Goal: Information Seeking & Learning: Learn about a topic

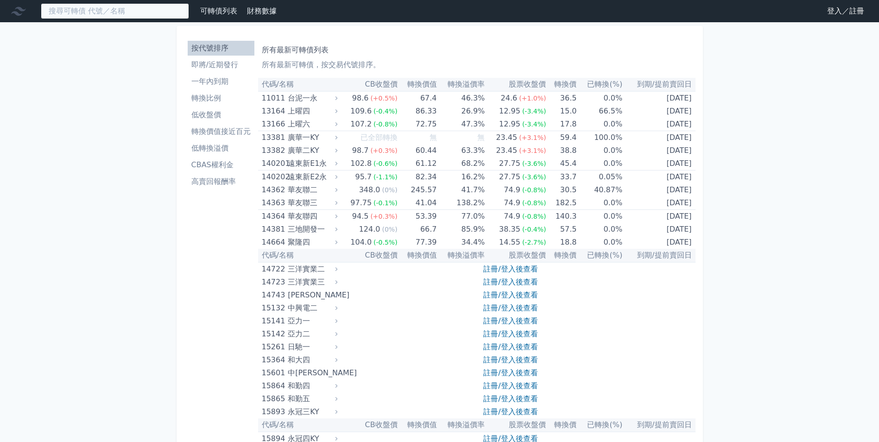
click at [120, 15] on input at bounding box center [115, 11] width 148 height 16
click at [519, 266] on link "註冊/登入後查看" at bounding box center [510, 269] width 54 height 9
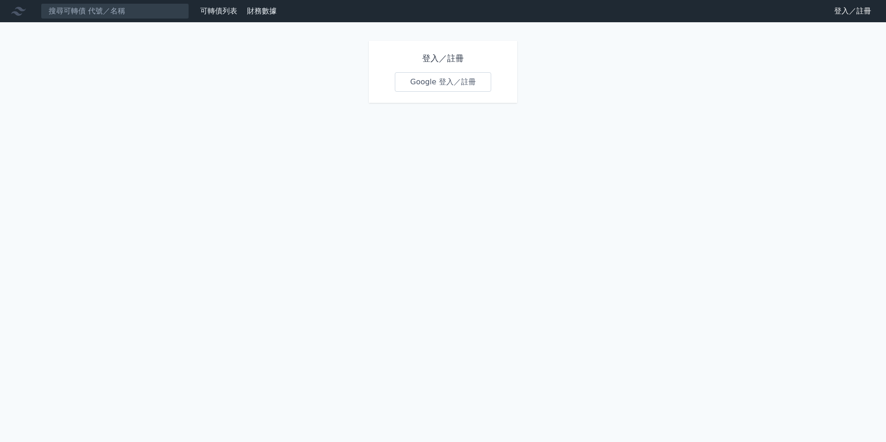
click at [460, 89] on link "Google 登入／註冊" at bounding box center [443, 81] width 96 height 19
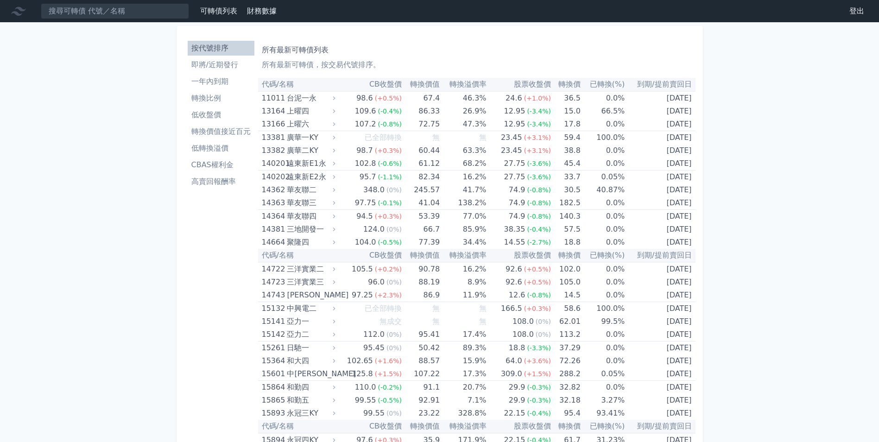
click at [224, 61] on li "即將/近期發行" at bounding box center [221, 64] width 67 height 11
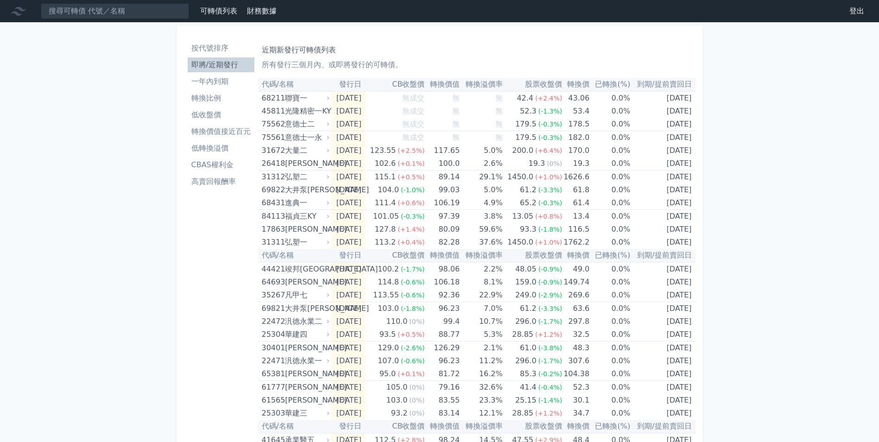
click at [203, 126] on link "轉換價值接近百元" at bounding box center [221, 131] width 67 height 15
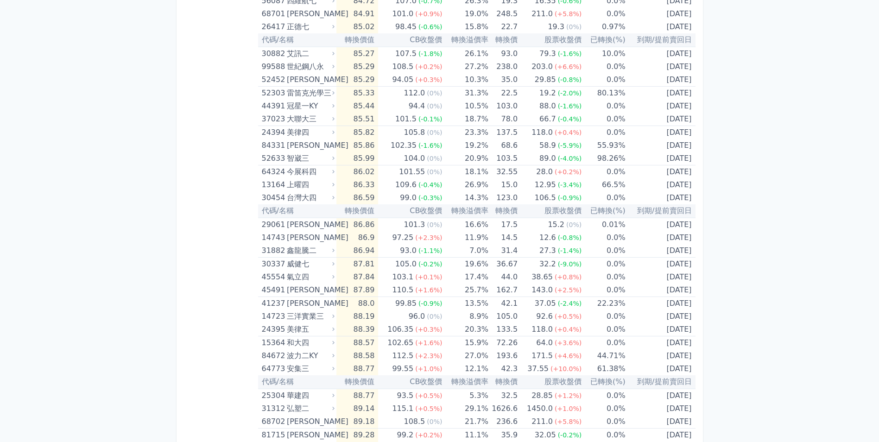
scroll to position [773, 0]
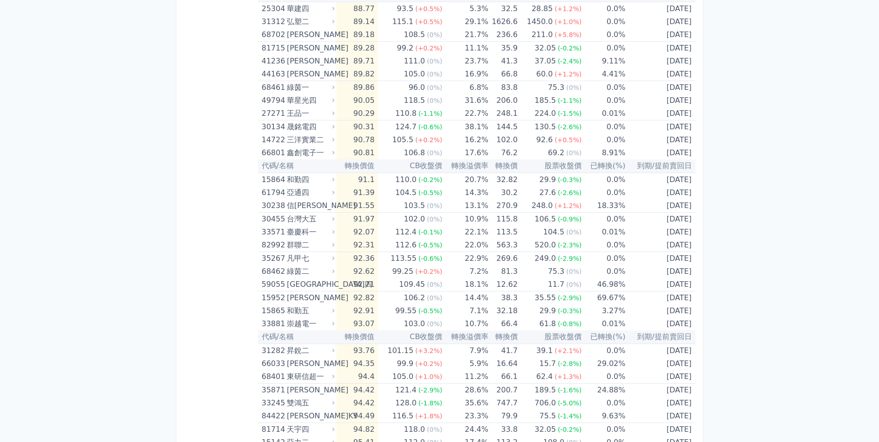
drag, startPoint x: 878, startPoint y: 379, endPoint x: 884, endPoint y: 314, distance: 65.7
click at [878, 380] on div "可轉債列表 財務數據 可轉債列表 財務數據 登出 登出 按代號排序 即將/近期發行 一年內到期 轉換比例 低收盤價 轉換價值接近百元 低轉換溢價" at bounding box center [439, 339] width 879 height 2224
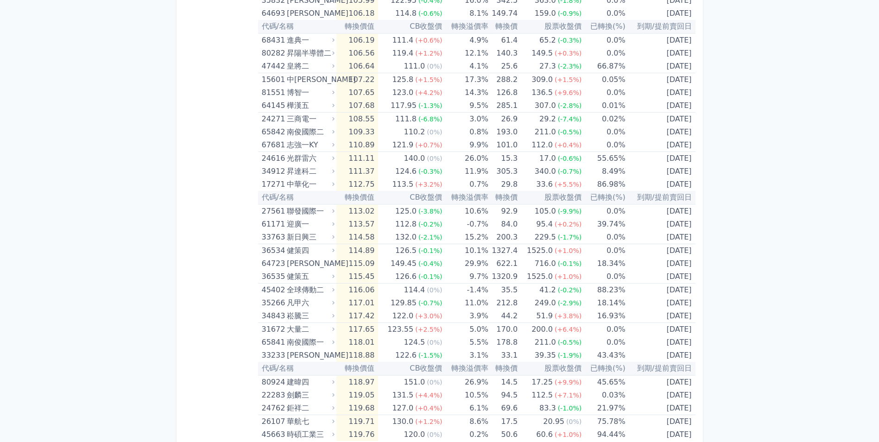
scroll to position [1782, 0]
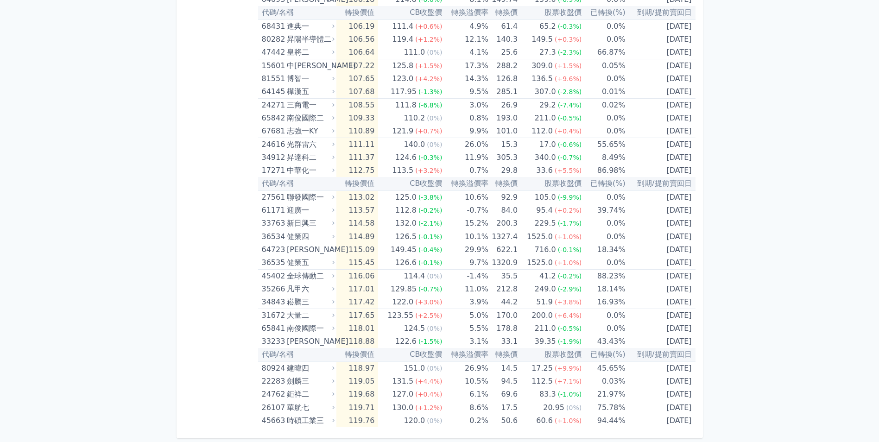
drag, startPoint x: 807, startPoint y: 343, endPoint x: 804, endPoint y: 356, distance: 12.9
click at [456, 317] on td "5.0%" at bounding box center [465, 315] width 46 height 13
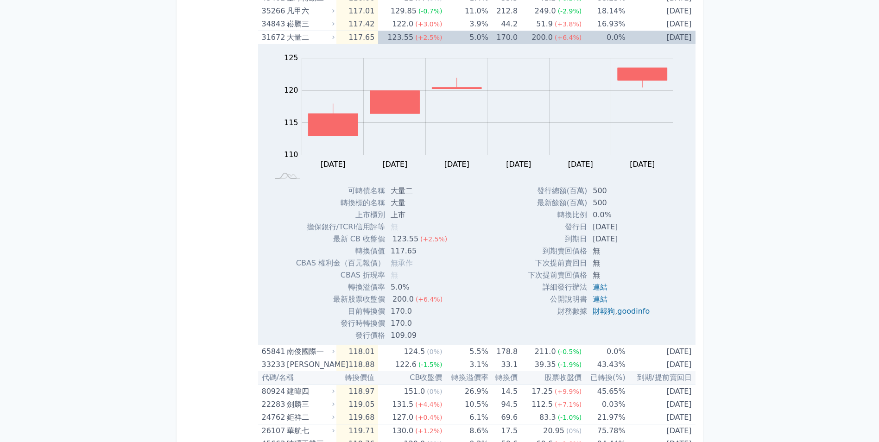
scroll to position [2014, 0]
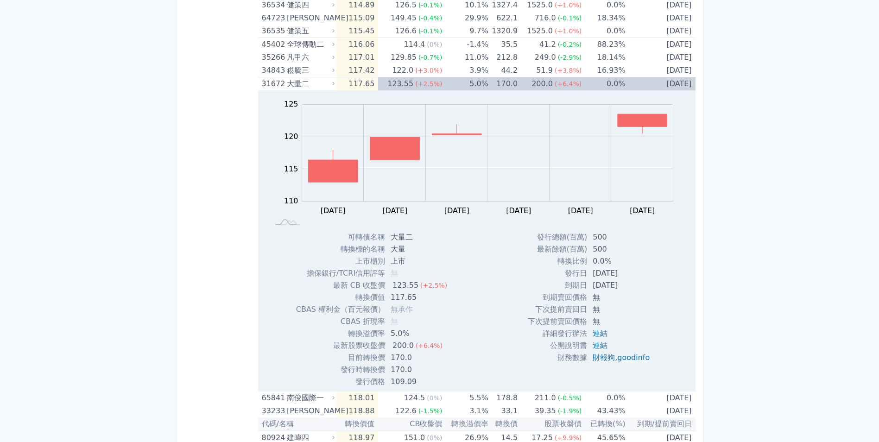
click at [415, 85] on div "123.55" at bounding box center [401, 83] width 30 height 13
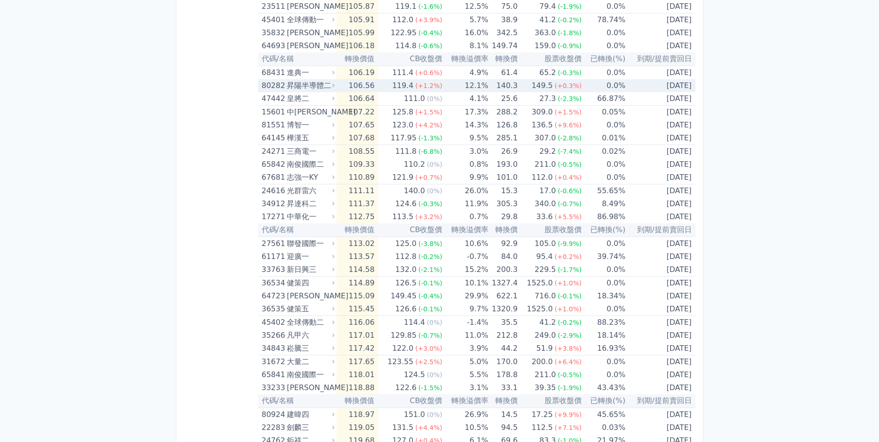
scroll to position [1689, 0]
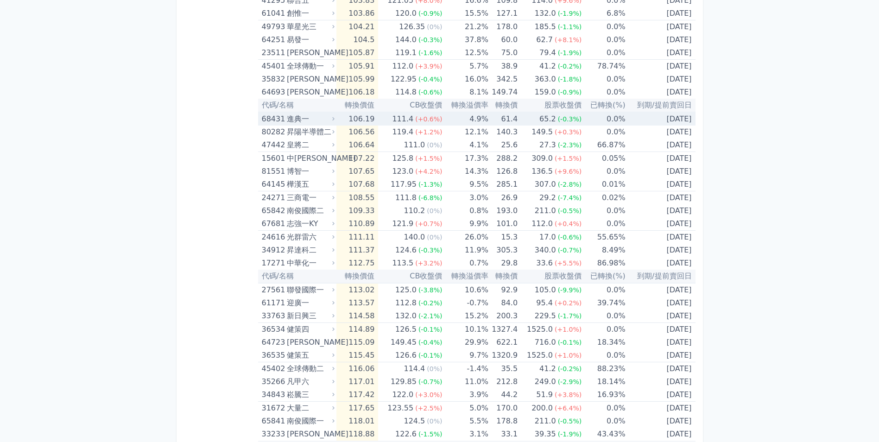
click at [503, 121] on td "61.4" at bounding box center [502, 118] width 29 height 13
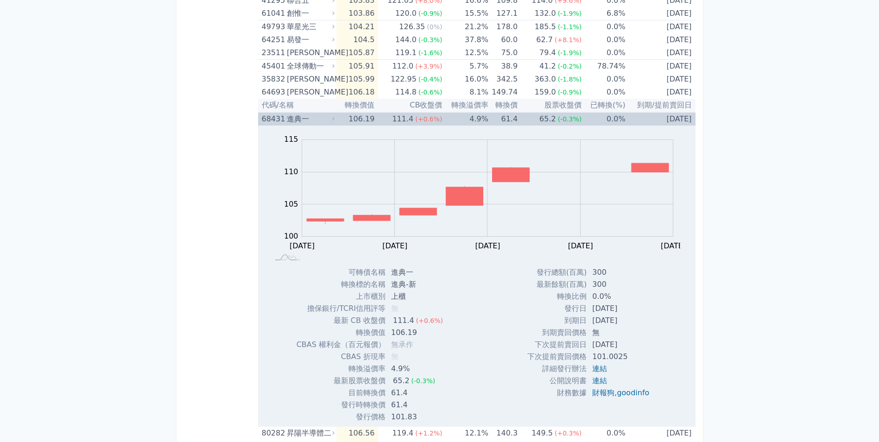
click at [560, 114] on div "(-0.3%)" at bounding box center [570, 119] width 24 height 13
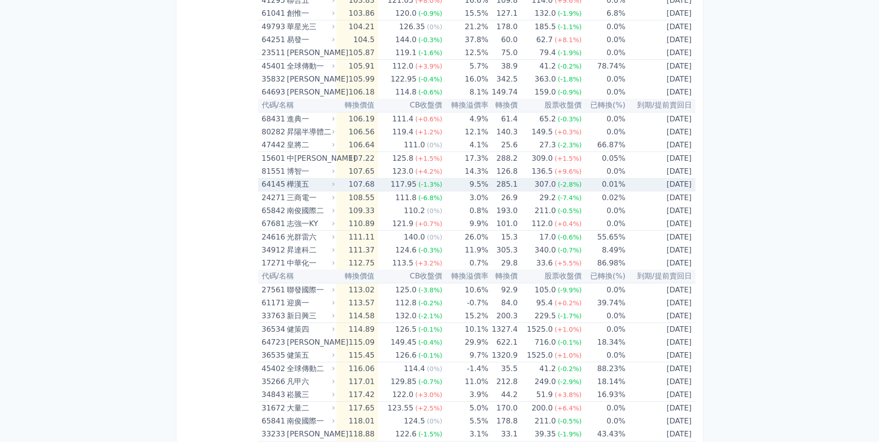
scroll to position [1643, 0]
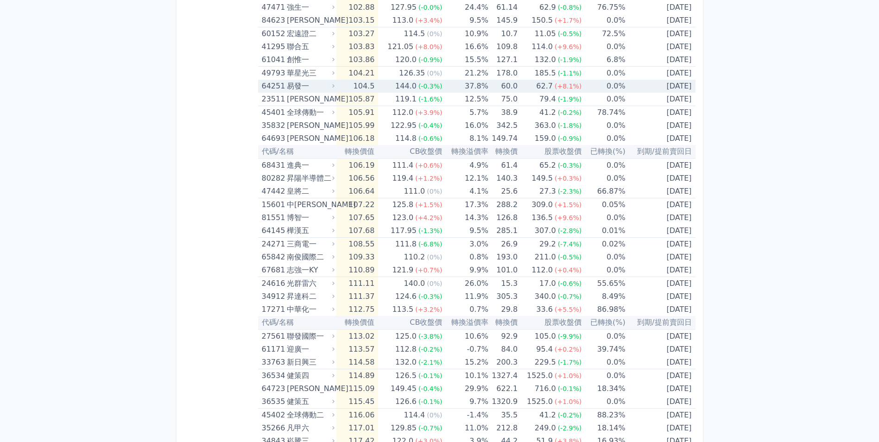
click at [582, 89] on td "0.0%" at bounding box center [604, 86] width 44 height 13
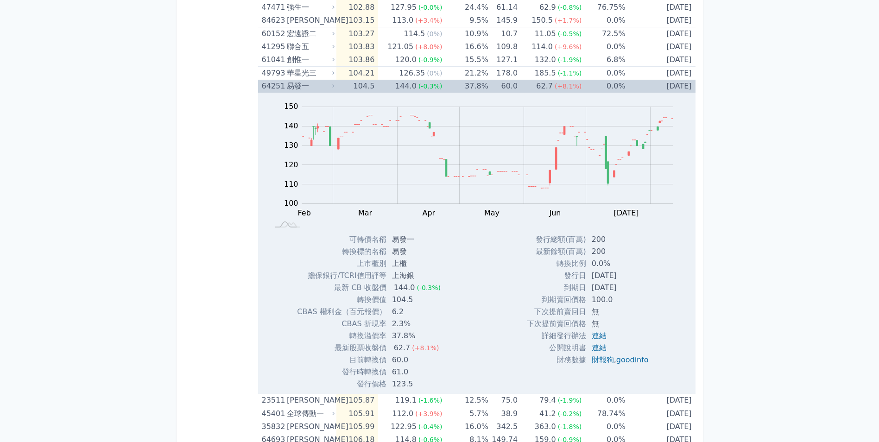
click at [491, 89] on td "60.0" at bounding box center [502, 86] width 29 height 13
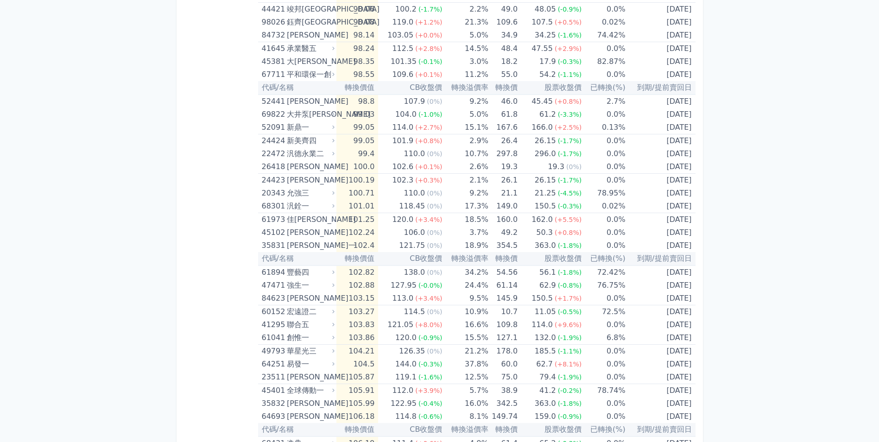
scroll to position [1318, 0]
